Goal: Task Accomplishment & Management: Manage account settings

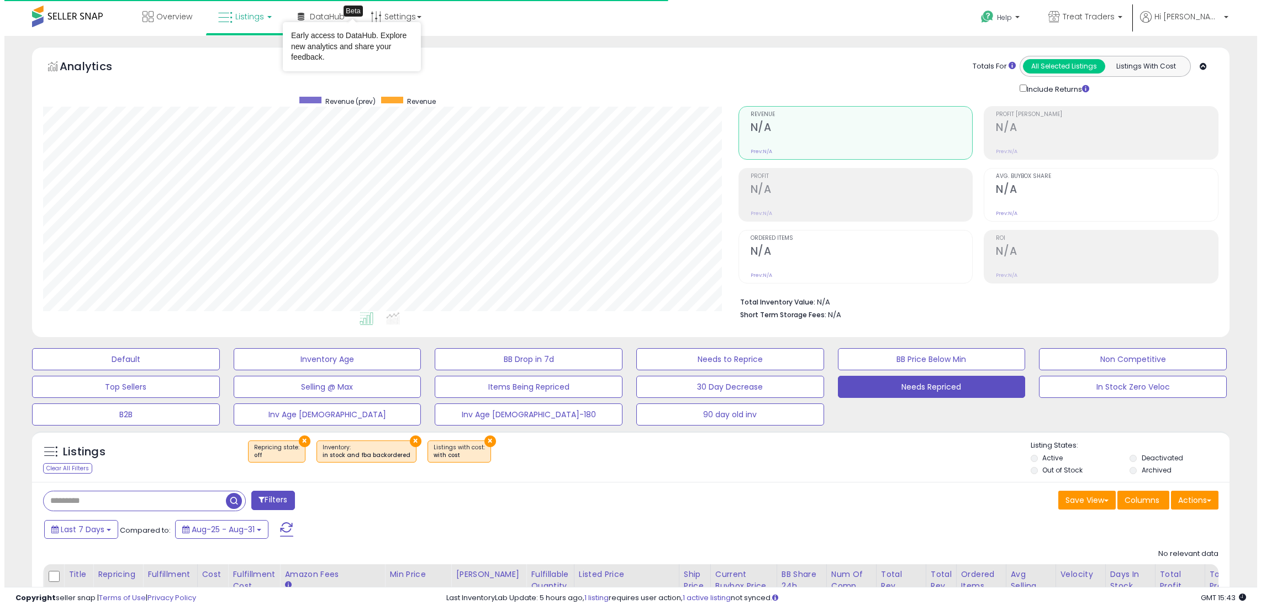
scroll to position [226, 695]
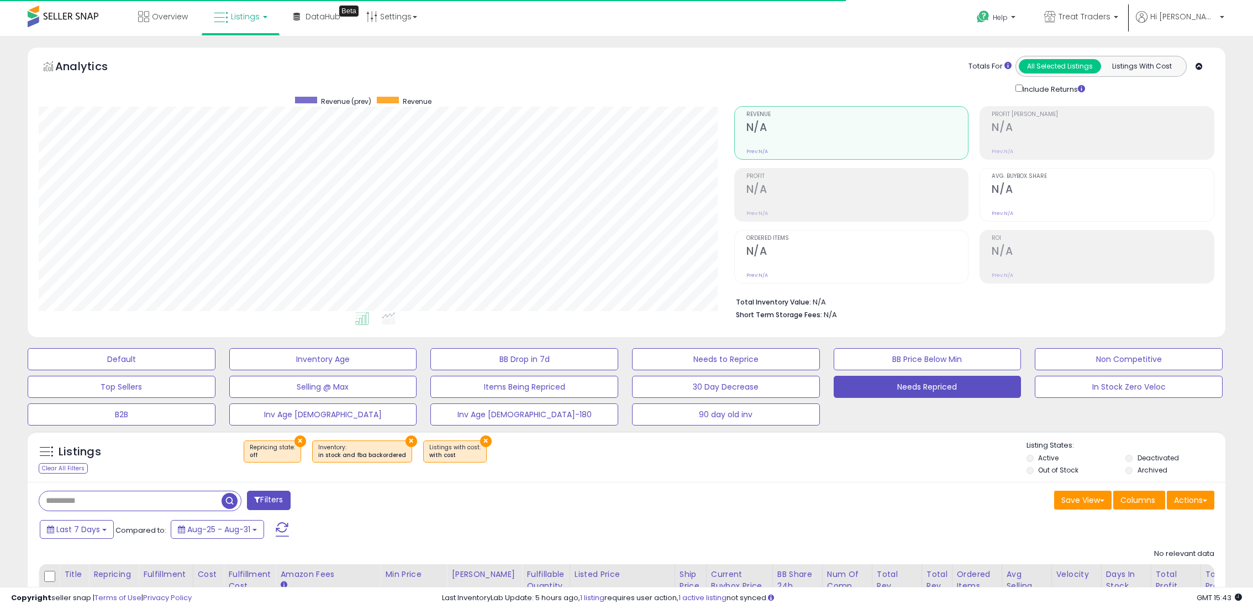
click at [280, 532] on span at bounding box center [282, 529] width 13 height 14
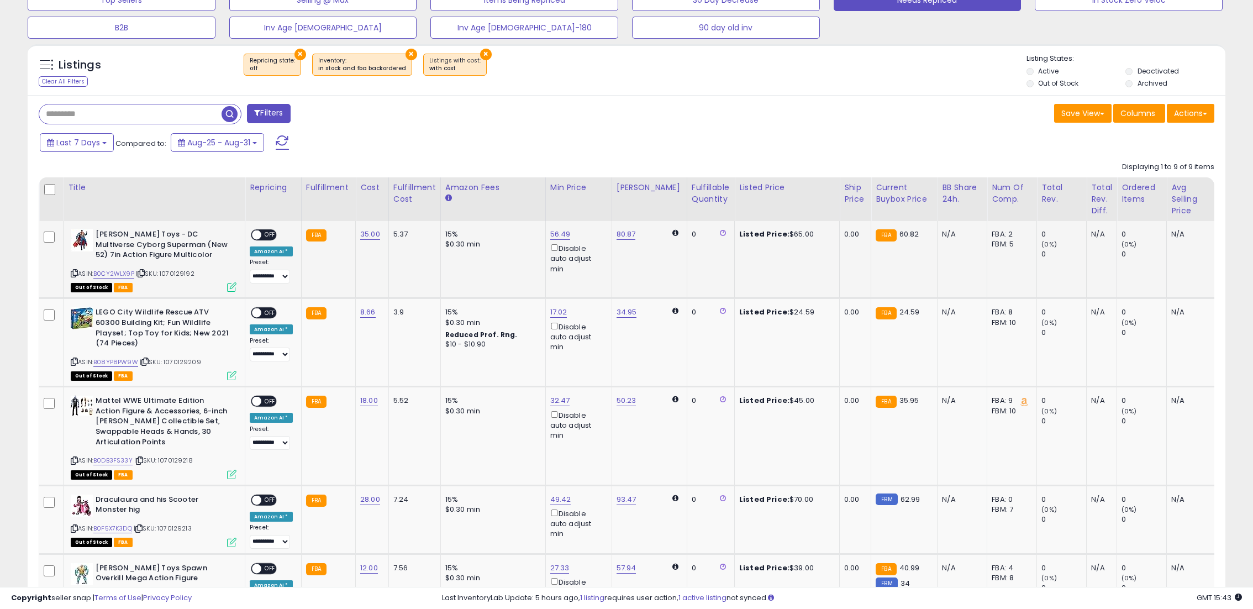
click at [262, 236] on span "OFF" at bounding box center [270, 234] width 18 height 9
click at [272, 308] on span "OFF" at bounding box center [270, 312] width 18 height 9
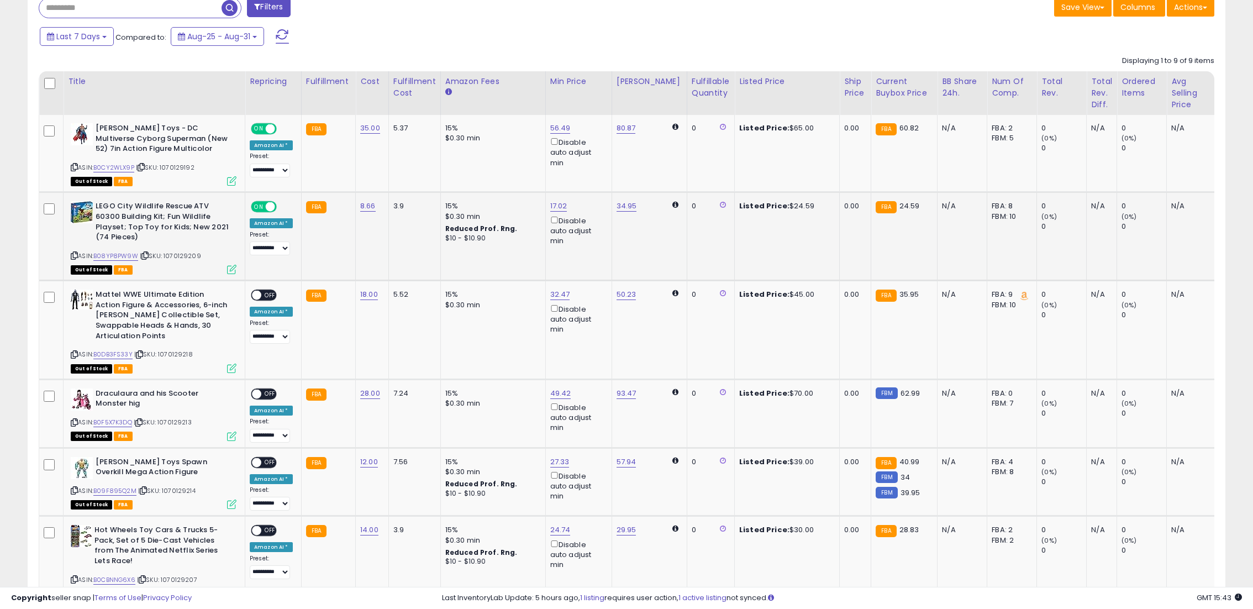
scroll to position [497, 0]
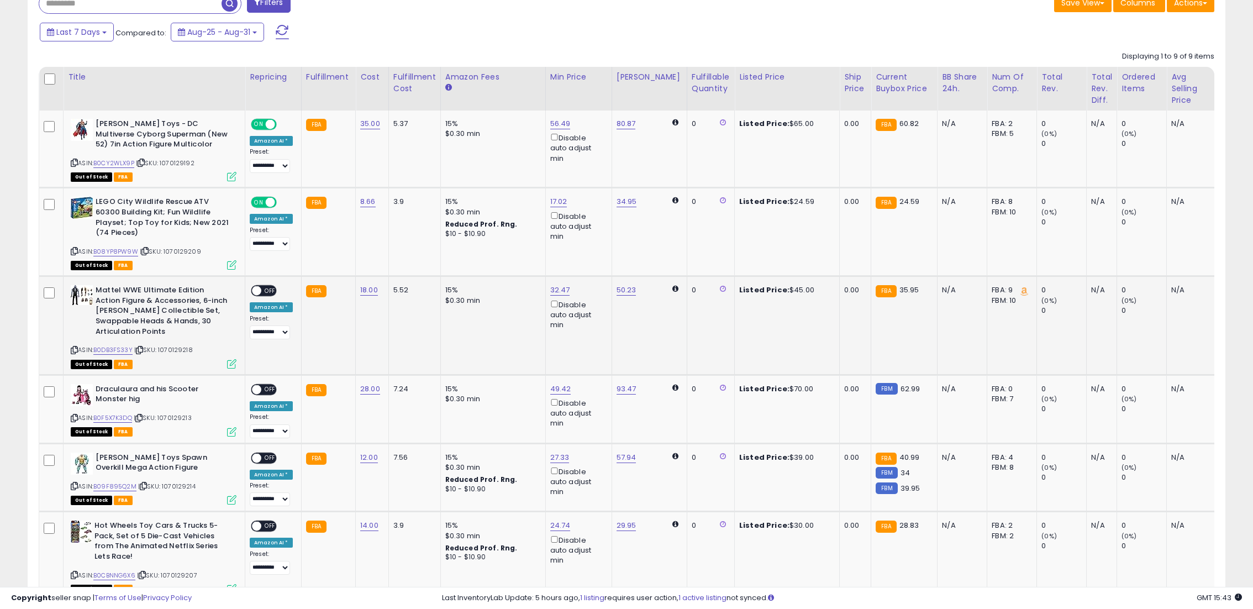
click at [259, 289] on span at bounding box center [256, 290] width 9 height 9
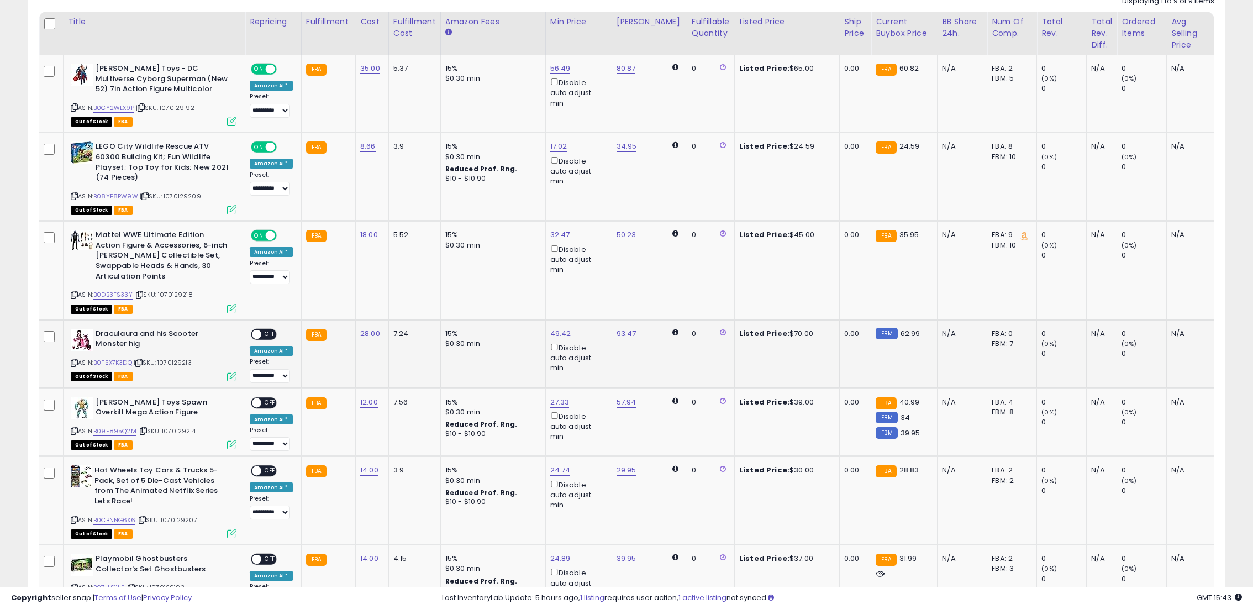
click at [272, 335] on span "OFF" at bounding box center [270, 333] width 18 height 9
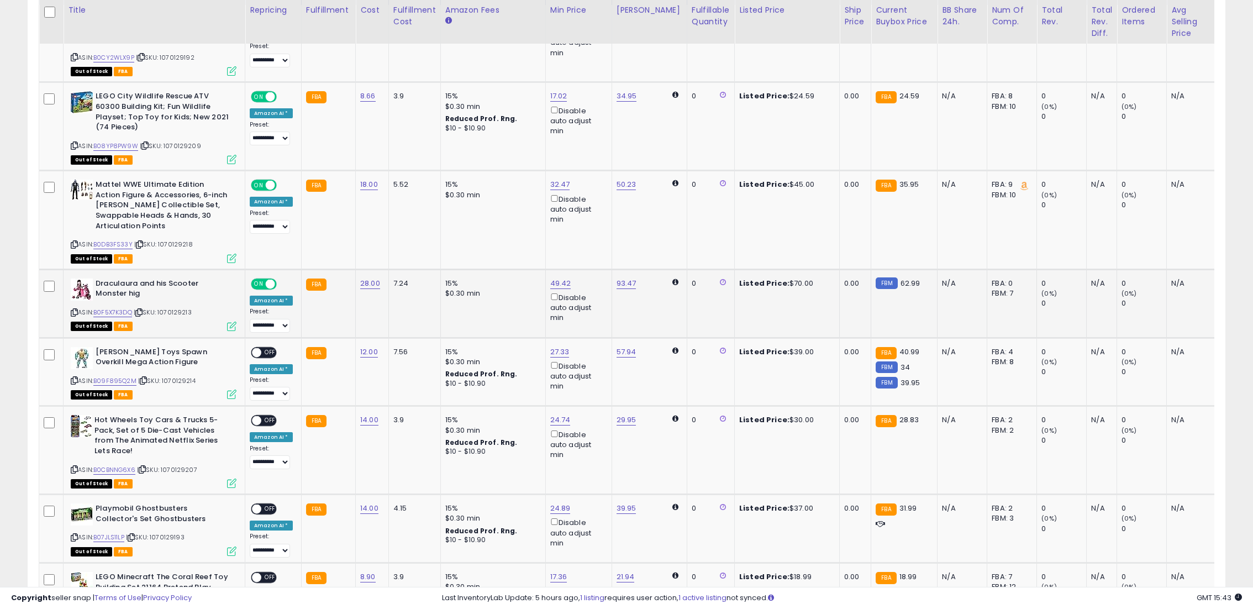
scroll to position [663, 0]
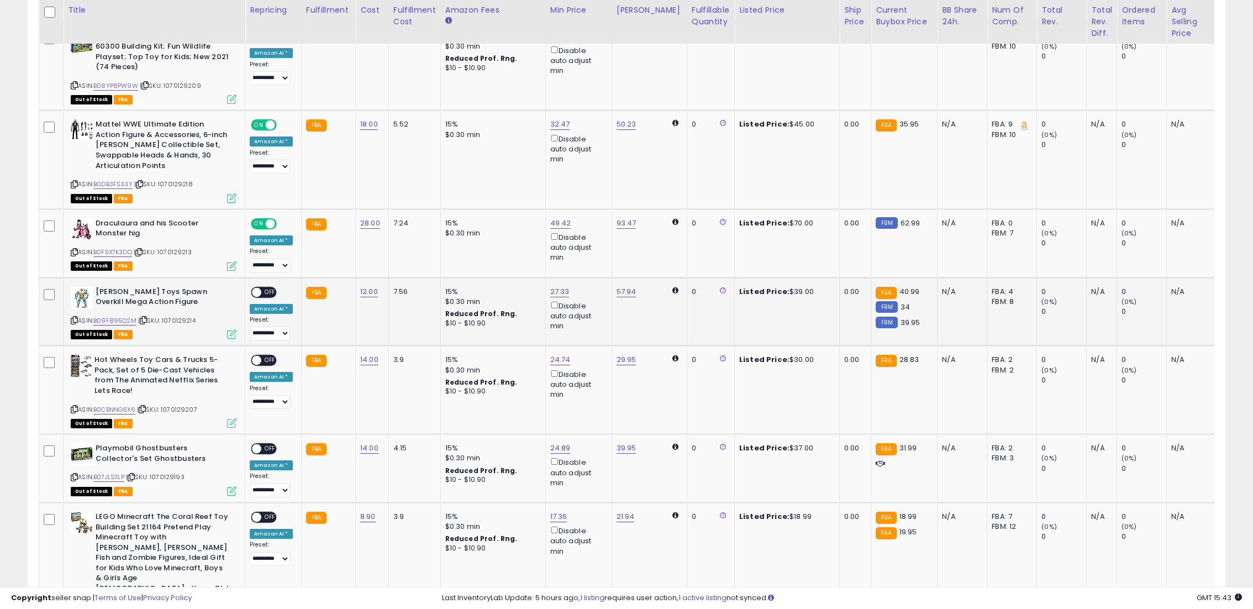
click at [267, 295] on span "OFF" at bounding box center [270, 291] width 18 height 9
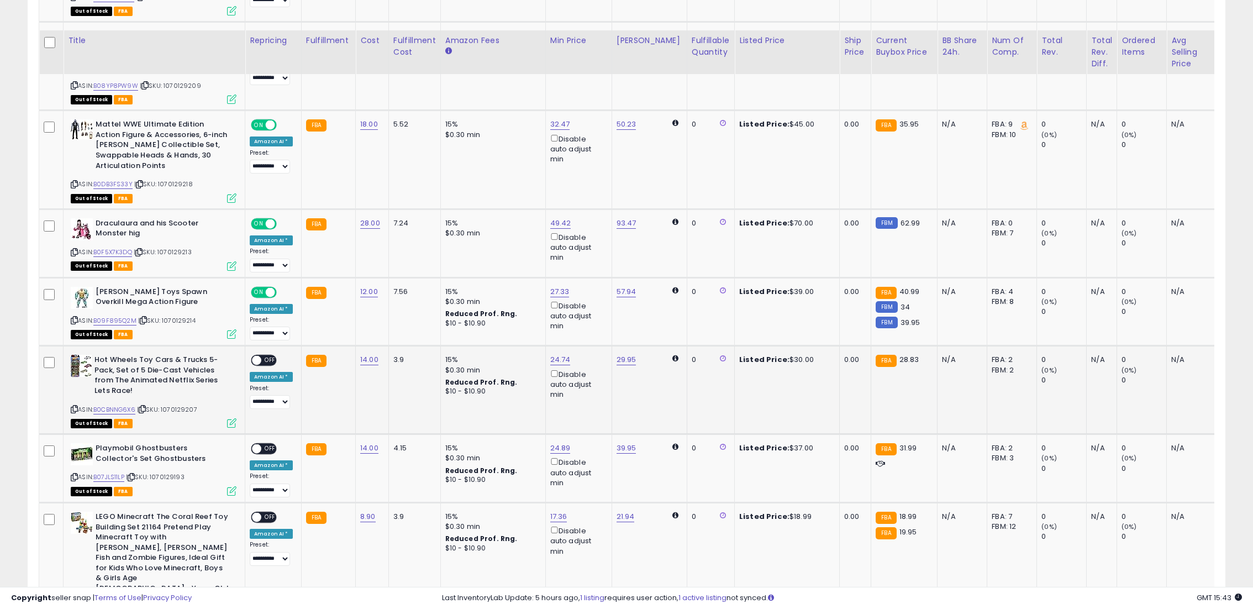
scroll to position [773, 0]
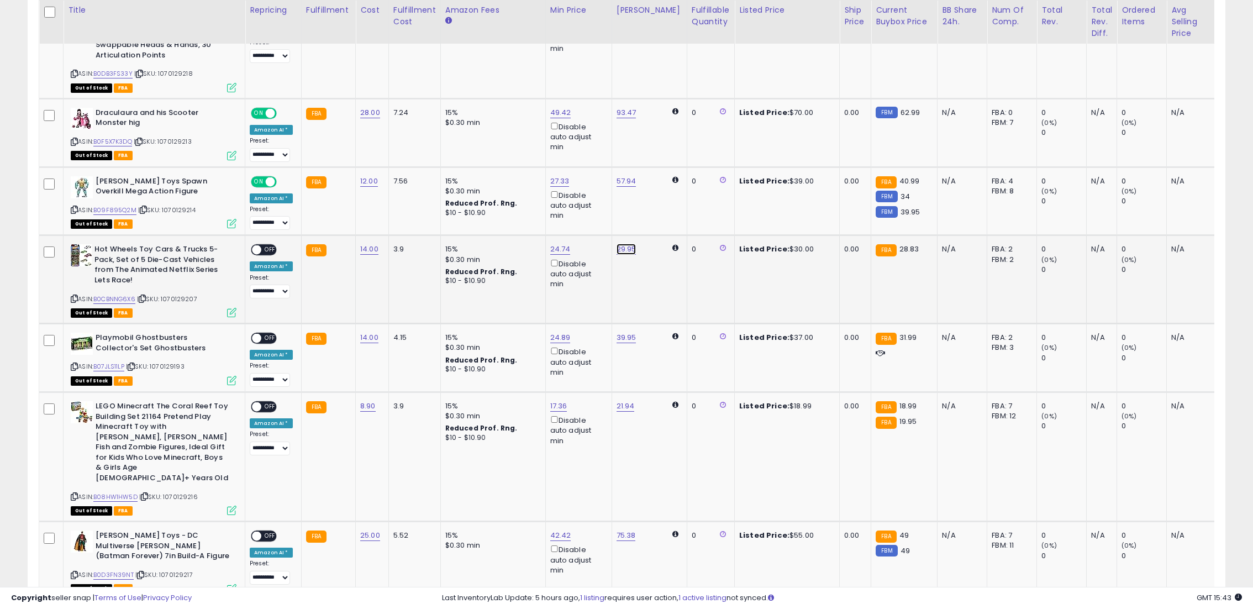
click at [619, 250] on link "29.95" at bounding box center [626, 249] width 20 height 11
drag, startPoint x: 588, startPoint y: 215, endPoint x: 547, endPoint y: 212, distance: 41.0
click at [547, 212] on input "*****" at bounding box center [591, 211] width 98 height 19
type input "**"
click at [662, 214] on button "submit" at bounding box center [653, 210] width 19 height 17
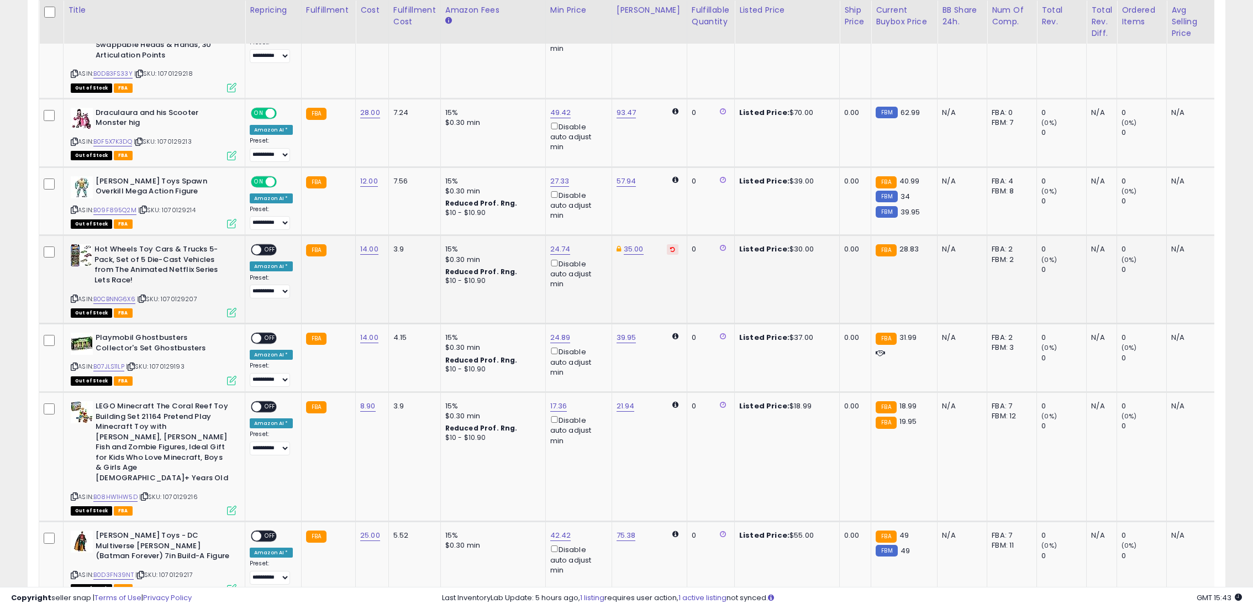
click at [257, 250] on span at bounding box center [256, 249] width 9 height 9
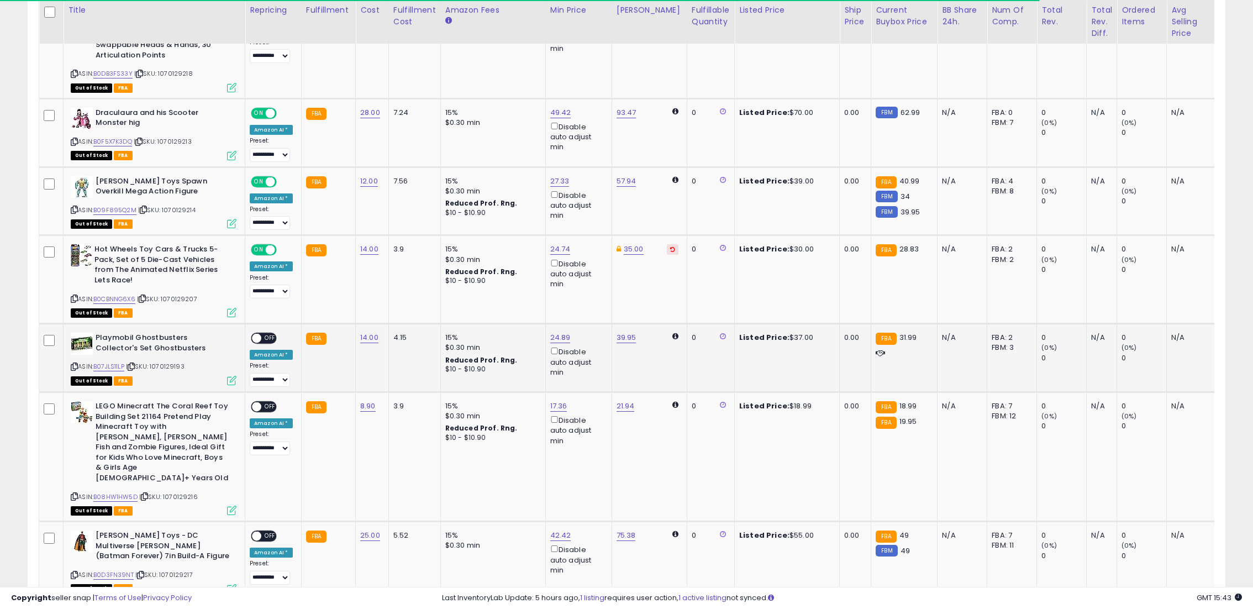
click at [267, 338] on span "OFF" at bounding box center [270, 338] width 18 height 9
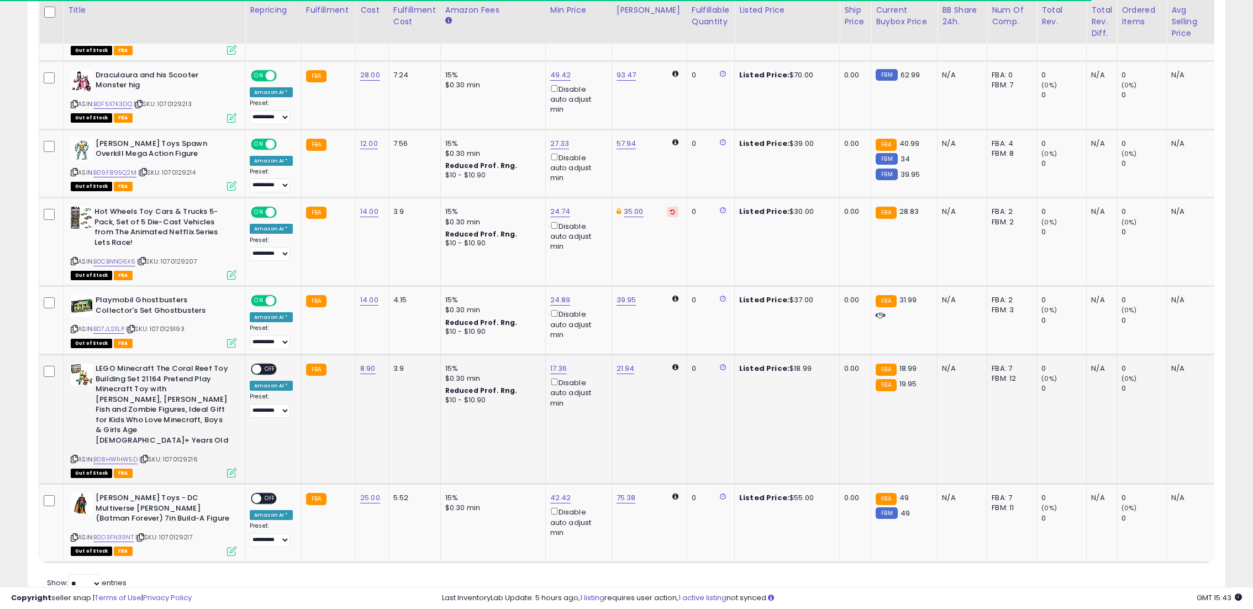
scroll to position [837, 0]
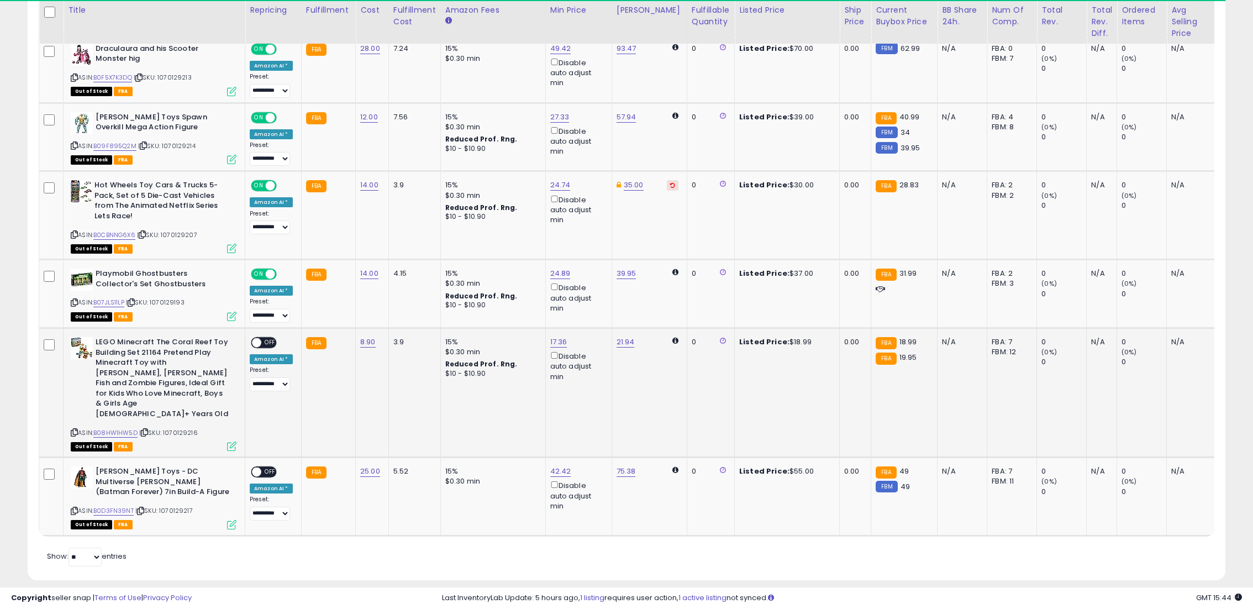
click at [266, 343] on span "OFF" at bounding box center [270, 342] width 18 height 9
click at [270, 466] on div "ON OFF" at bounding box center [264, 472] width 26 height 12
click at [267, 466] on div "ON OFF" at bounding box center [264, 472] width 26 height 12
click at [266, 467] on span "OFF" at bounding box center [270, 471] width 18 height 9
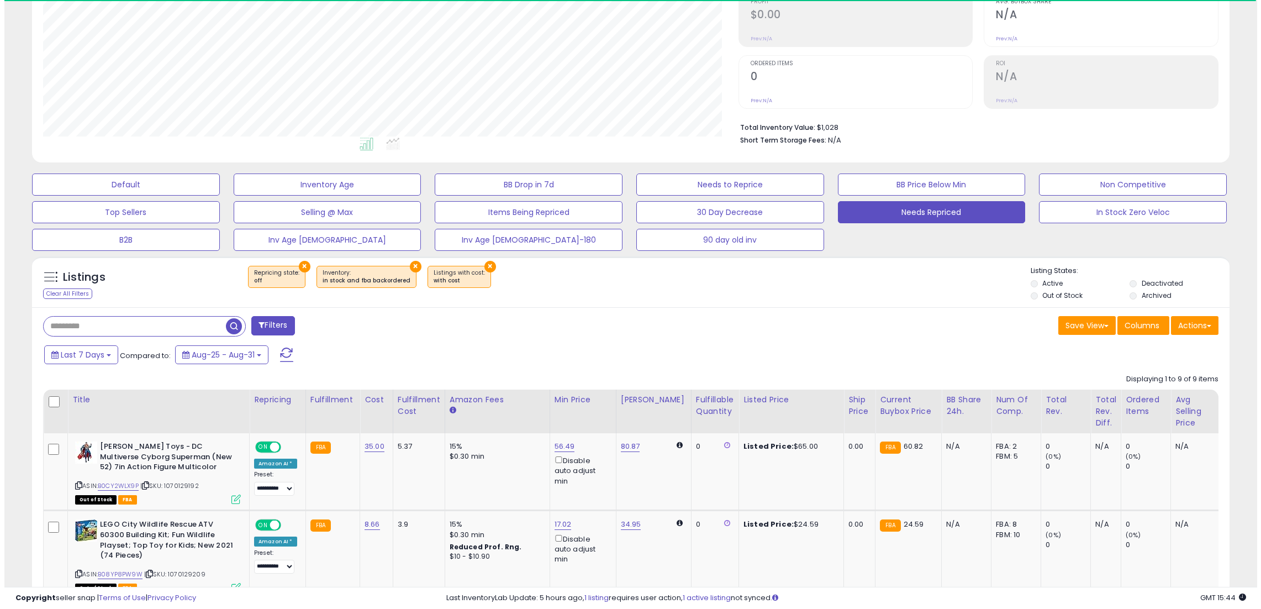
scroll to position [64, 0]
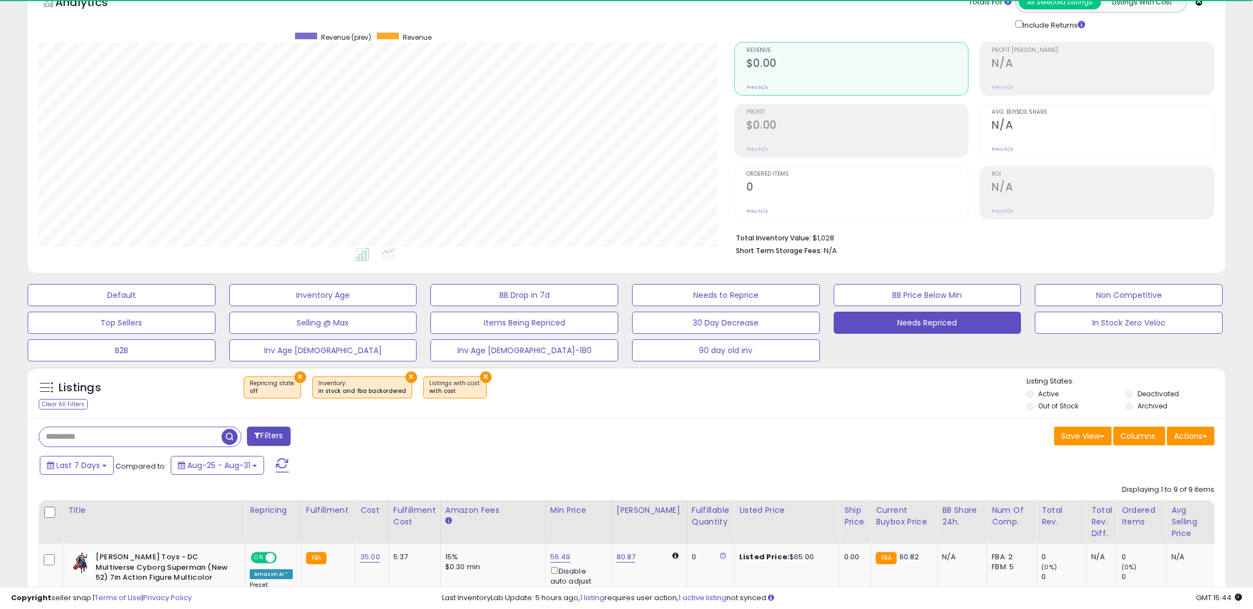
click at [282, 467] on span at bounding box center [282, 465] width 13 height 14
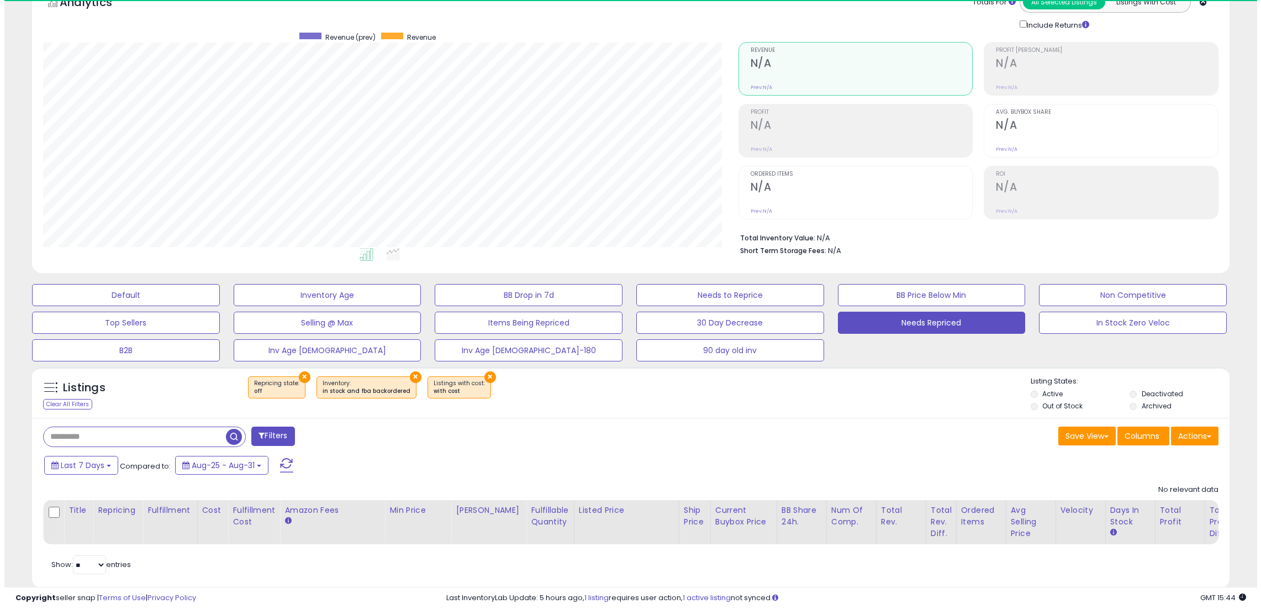
scroll to position [226, 695]
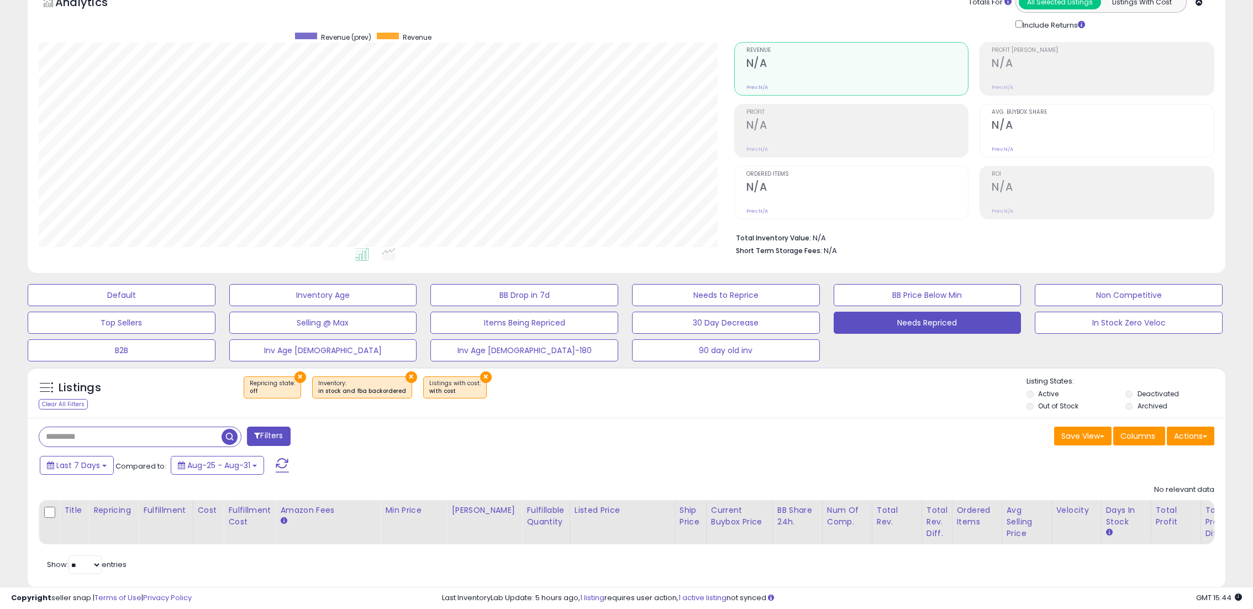
click at [1238, 354] on div "Default Inventory Age BB Drop in 7d Needs to Reprice BB Price Below Min Non Com…" at bounding box center [626, 319] width 1225 height 83
click at [151, 296] on button "Default" at bounding box center [122, 295] width 188 height 22
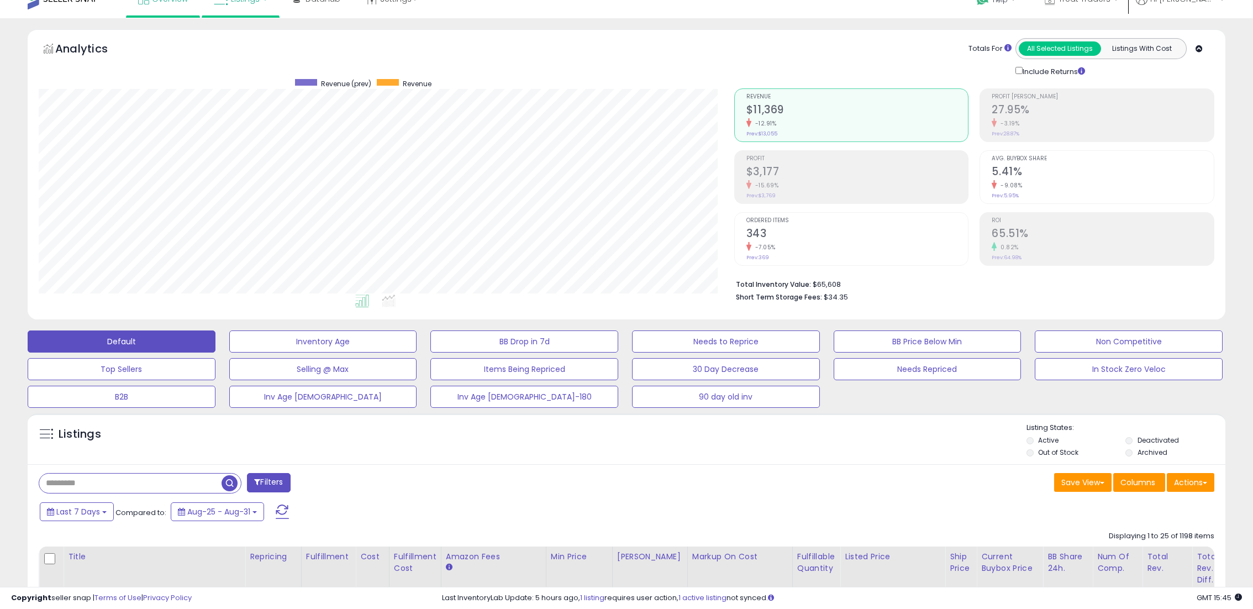
scroll to position [0, 0]
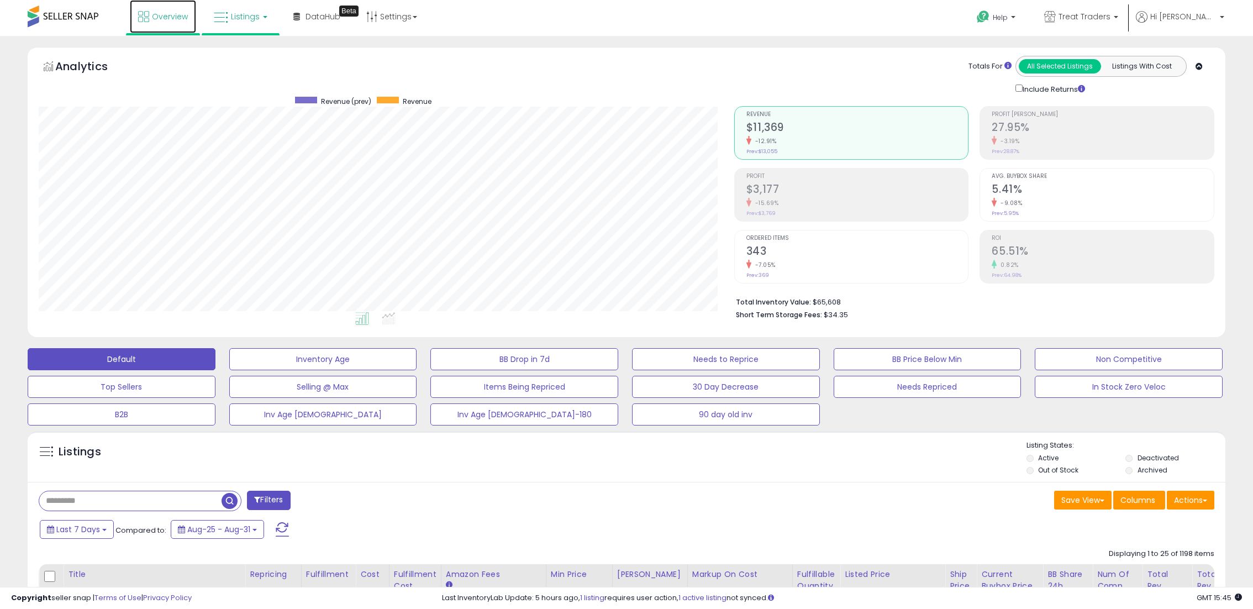
click at [182, 19] on span "Overview" at bounding box center [170, 16] width 36 height 11
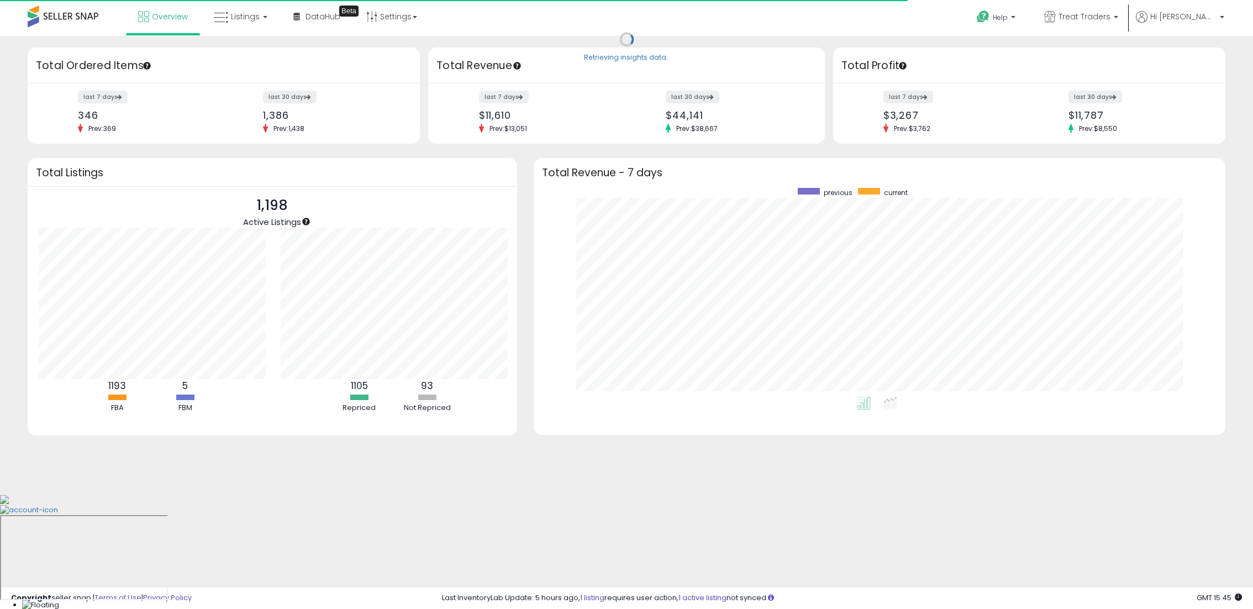
scroll to position [552160, 551699]
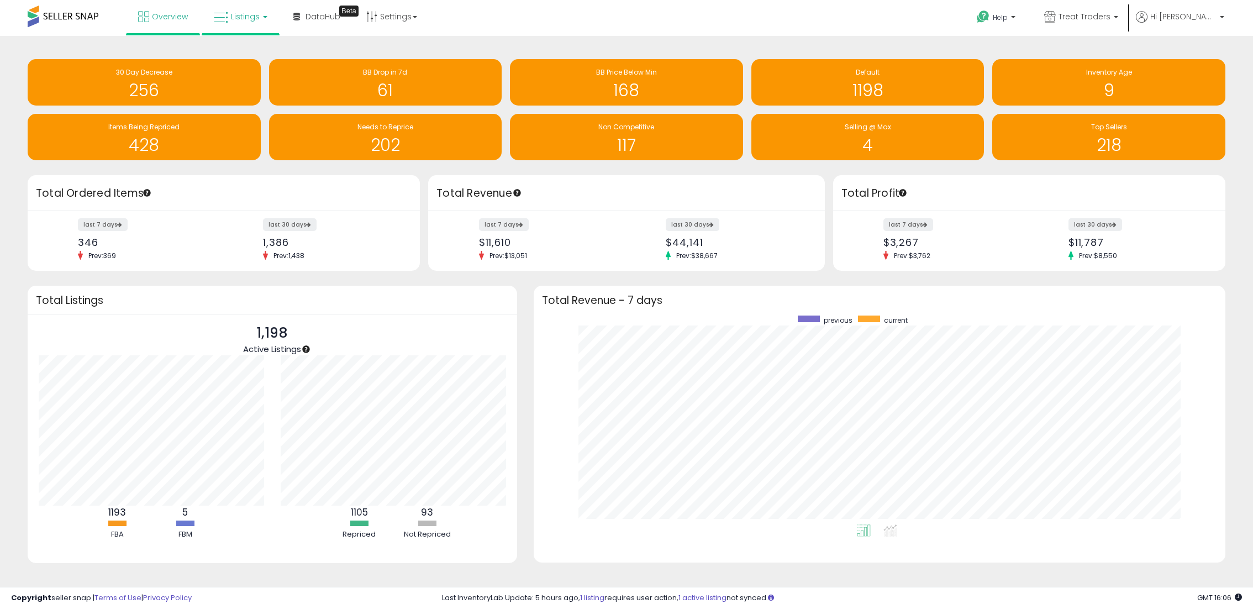
click at [240, 22] on link "Listings" at bounding box center [240, 16] width 70 height 33
click at [249, 46] on link at bounding box center [248, 57] width 76 height 22
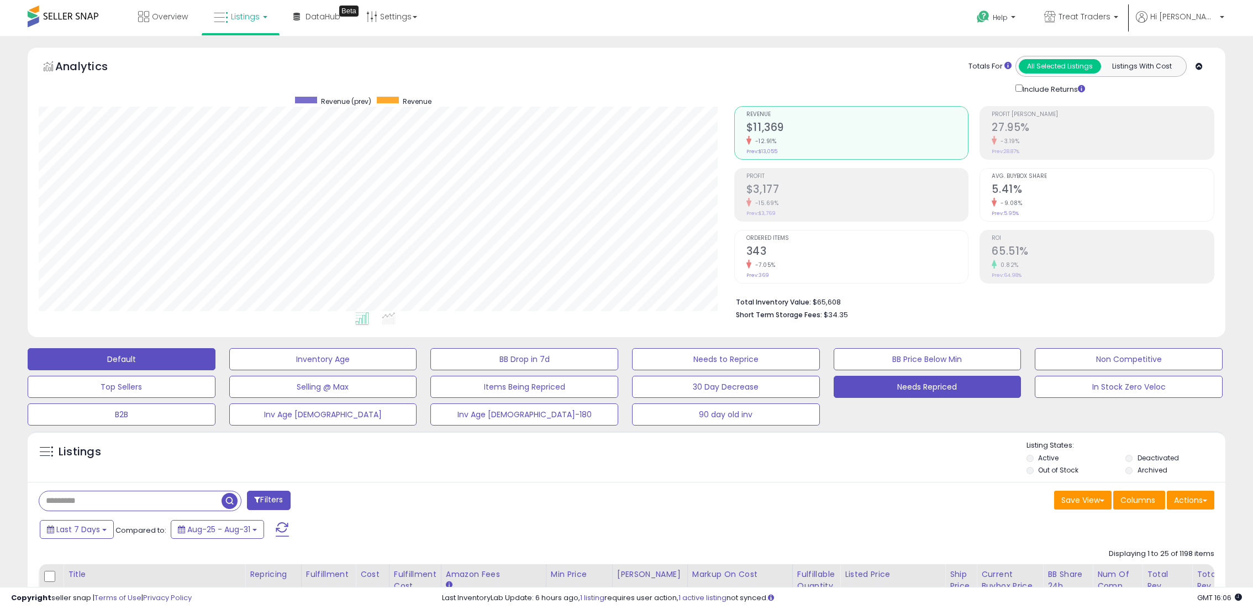
click at [951, 393] on button "Needs Repriced" at bounding box center [928, 387] width 188 height 22
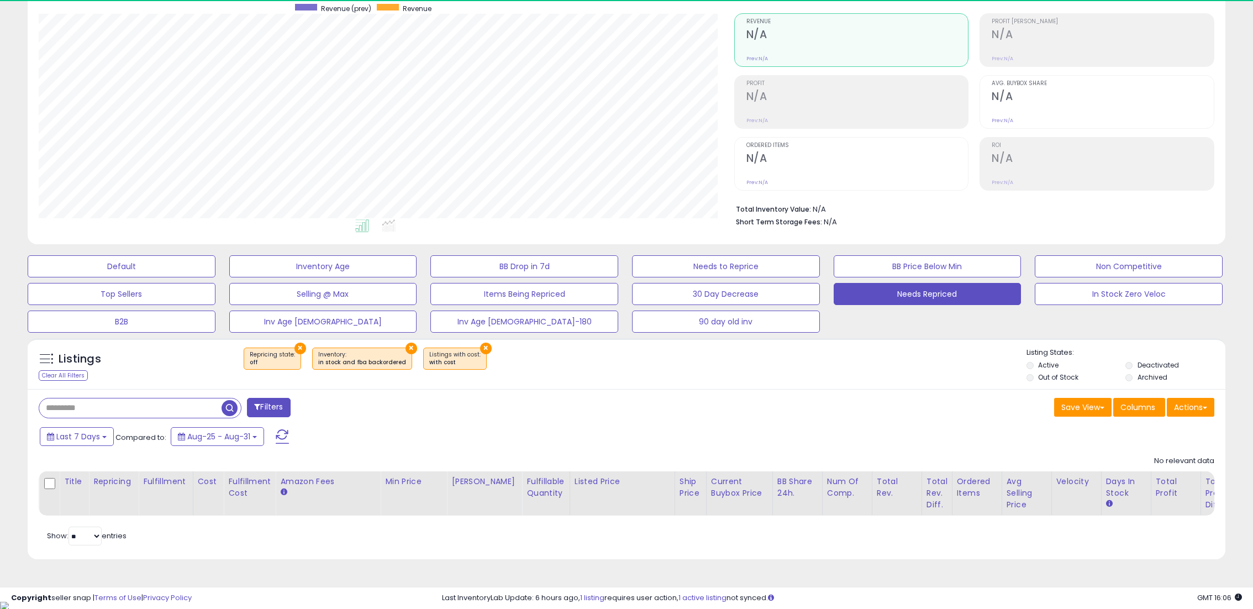
scroll to position [226, 695]
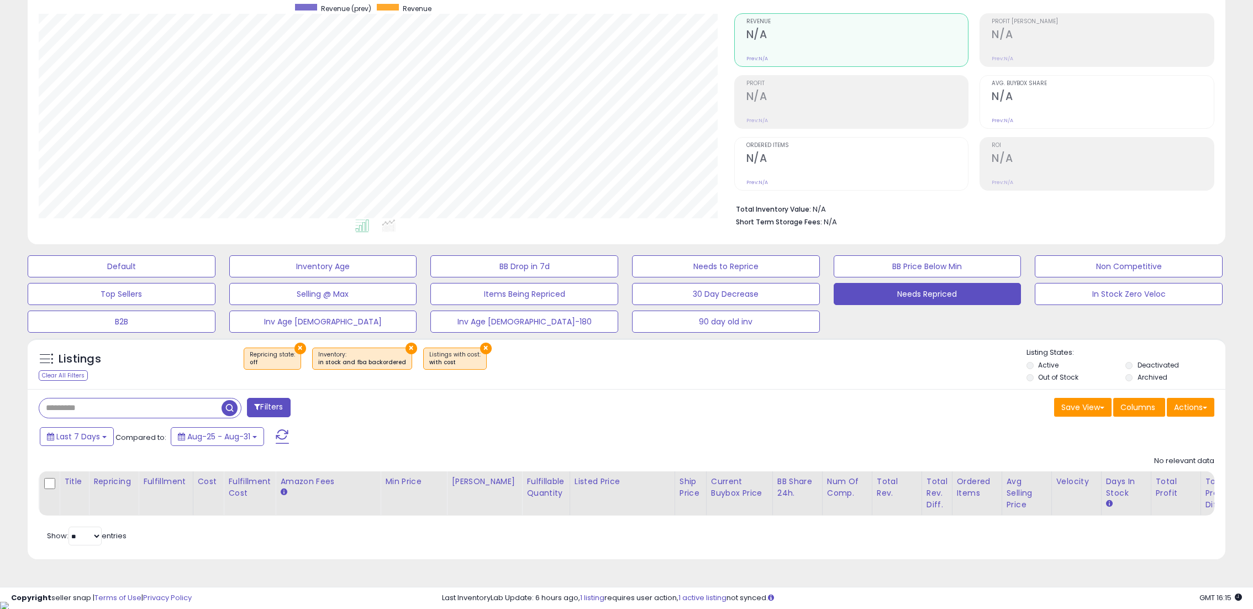
click at [1231, 194] on div "Analytics Totals For All Selected Listings Listings With Cost Include Returns" at bounding box center [626, 102] width 1214 height 296
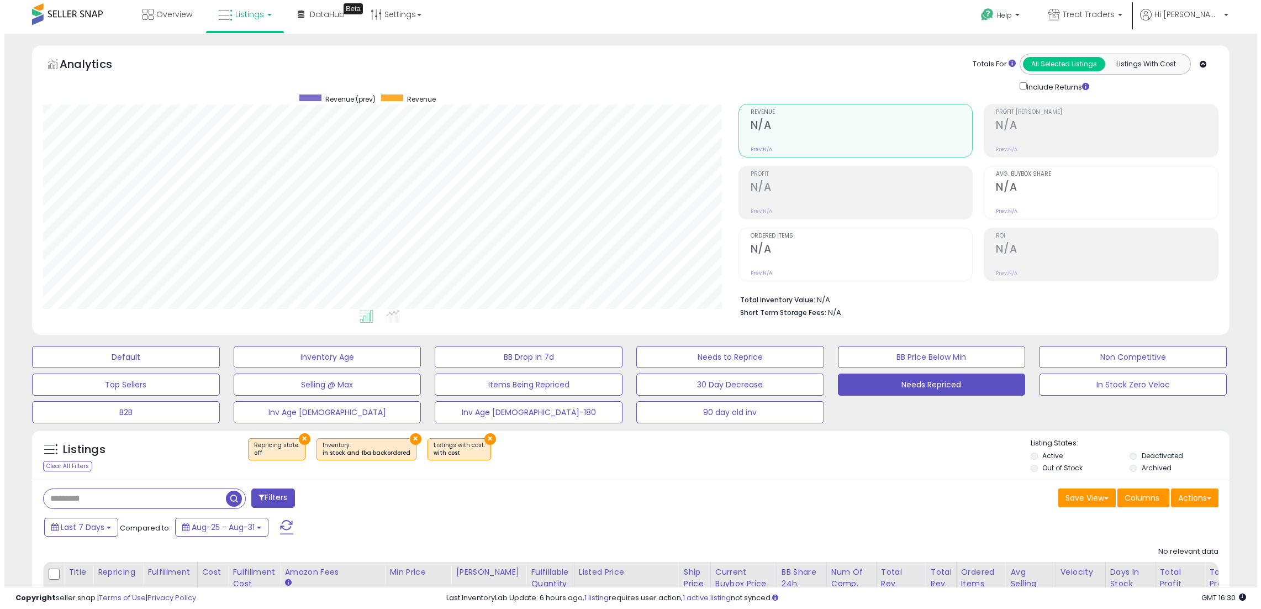
scroll to position [0, 0]
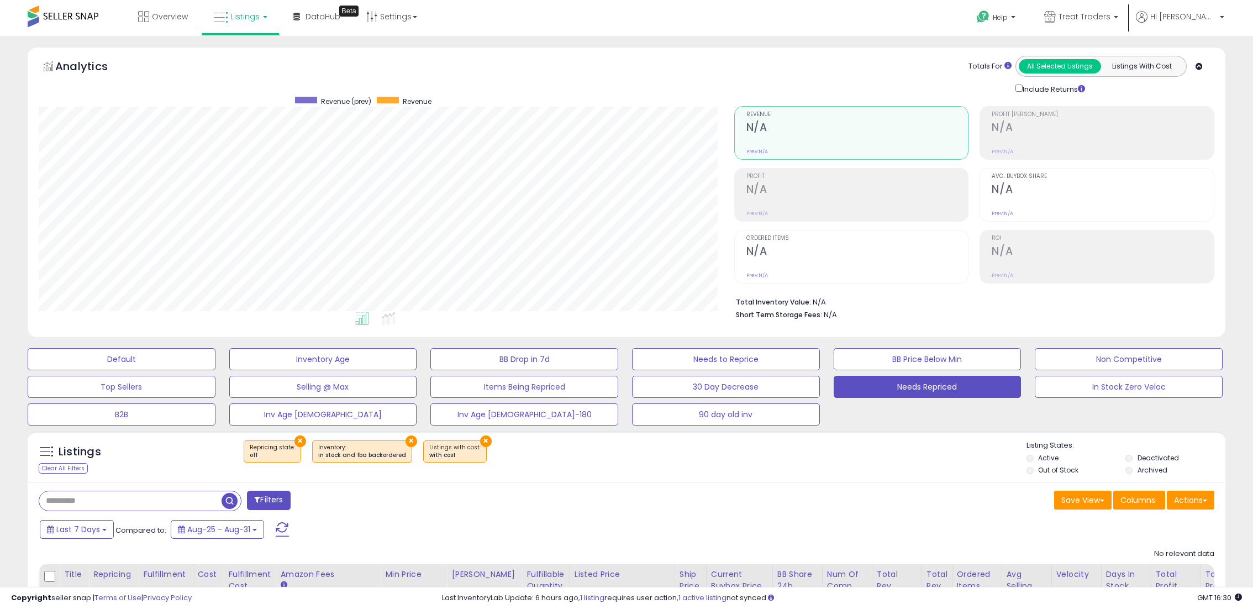
click at [286, 536] on span at bounding box center [282, 529] width 13 height 14
